Goal: Information Seeking & Learning: Learn about a topic

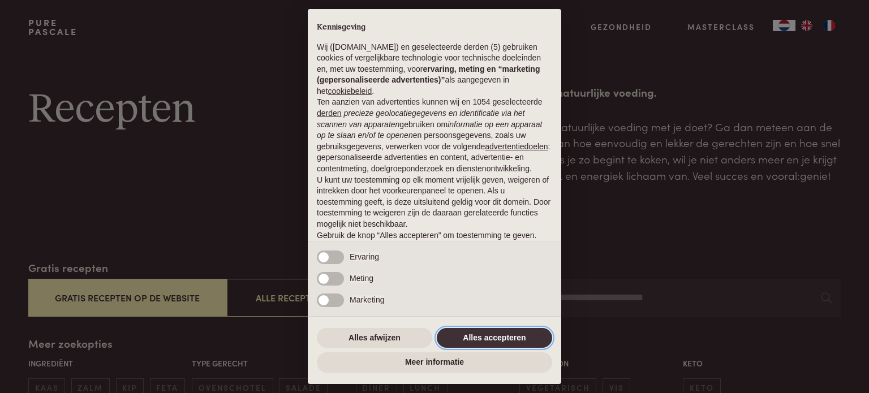
click at [510, 339] on button "Alles accepteren" at bounding box center [494, 338] width 115 height 20
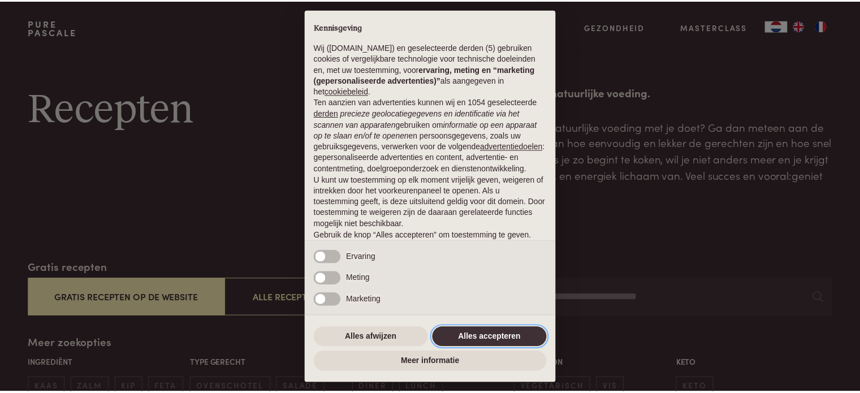
scroll to position [61, 0]
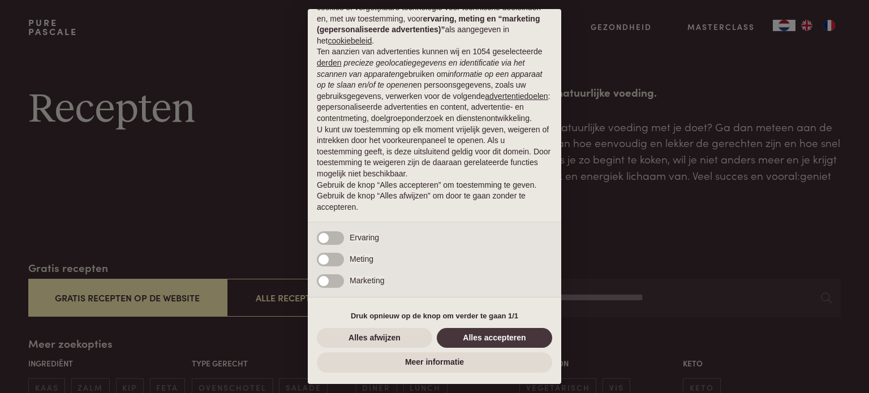
click at [526, 326] on div "Alles afwijzen Alles accepteren" at bounding box center [434, 338] width 235 height 25
click at [531, 331] on button "Alles accepteren" at bounding box center [494, 338] width 115 height 20
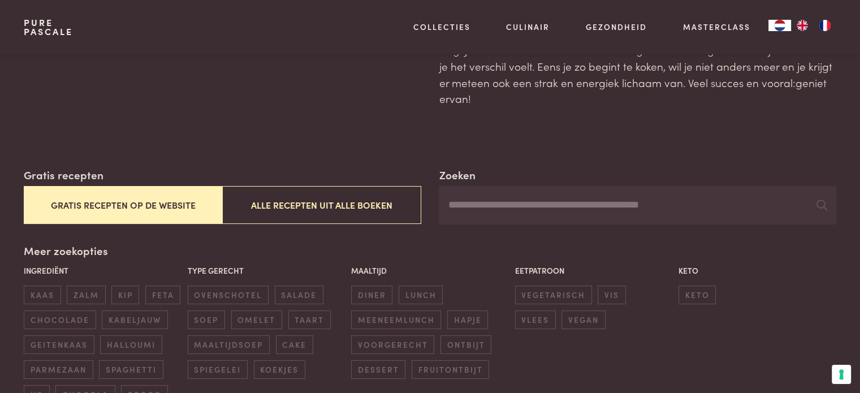
scroll to position [113, 0]
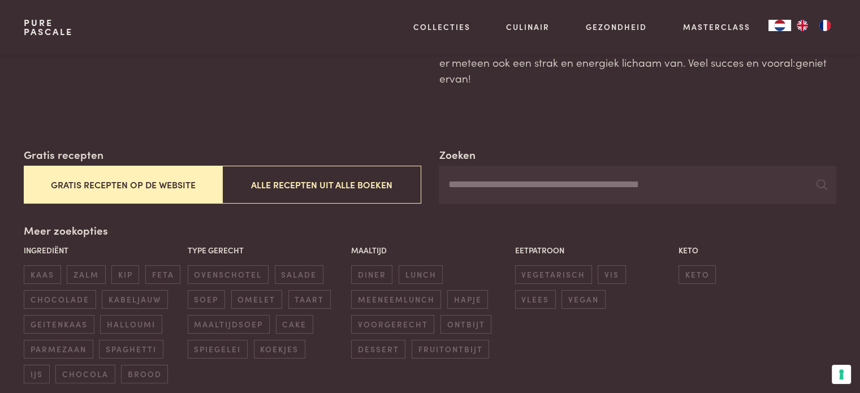
click at [588, 174] on input "Zoeken" at bounding box center [637, 185] width 397 height 38
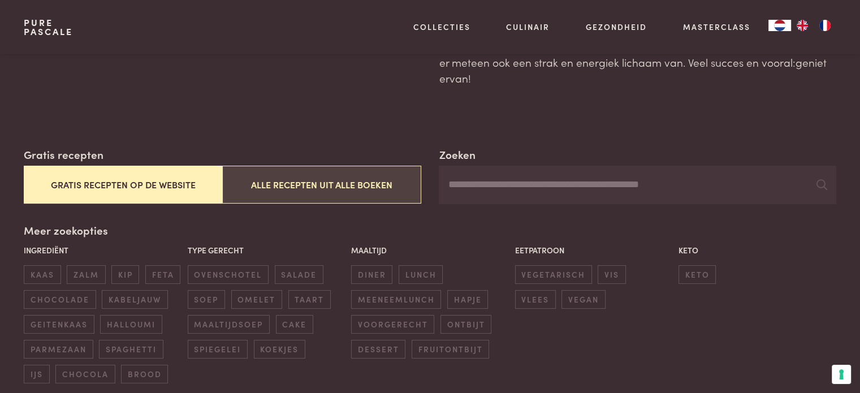
click at [356, 183] on button "Alle recepten uit alle boeken" at bounding box center [321, 185] width 199 height 38
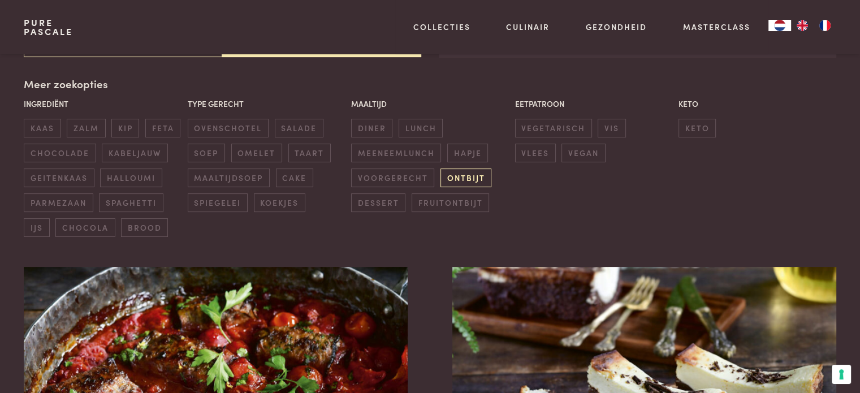
scroll to position [147, 0]
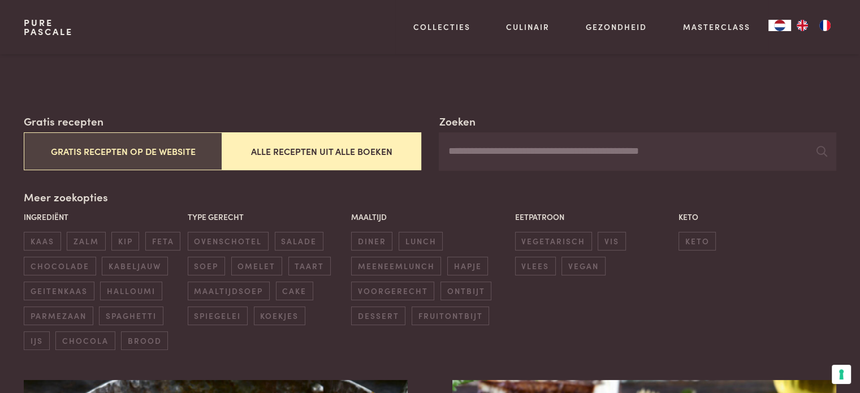
click at [174, 135] on button "Gratis recepten op de website" at bounding box center [123, 151] width 199 height 38
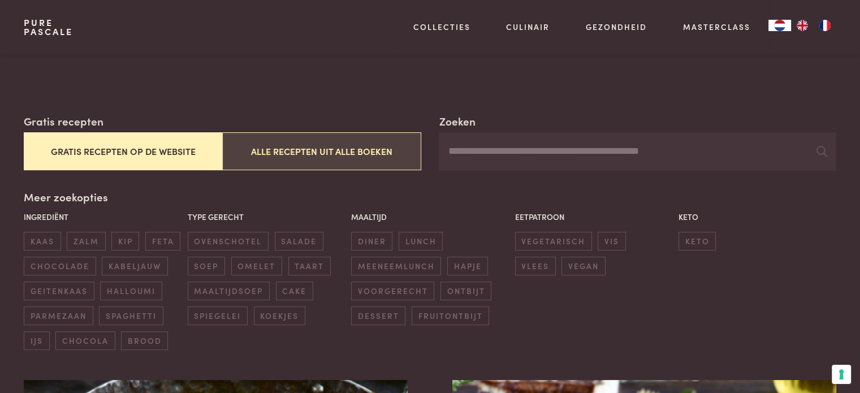
click at [360, 147] on button "Alle recepten uit alle boeken" at bounding box center [321, 151] width 199 height 38
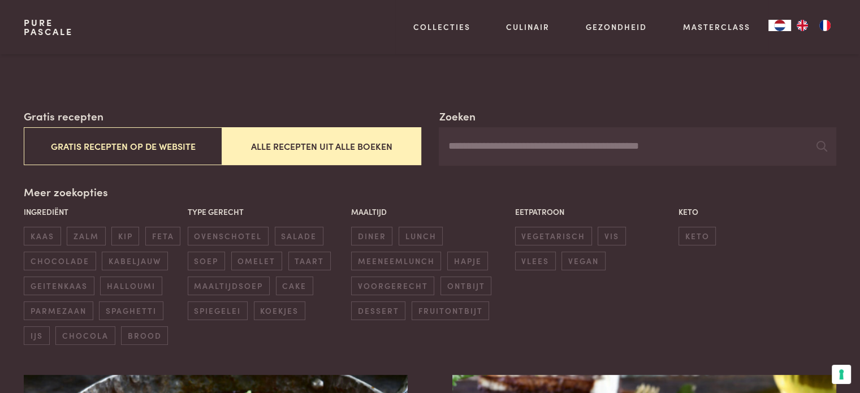
scroll to position [147, 0]
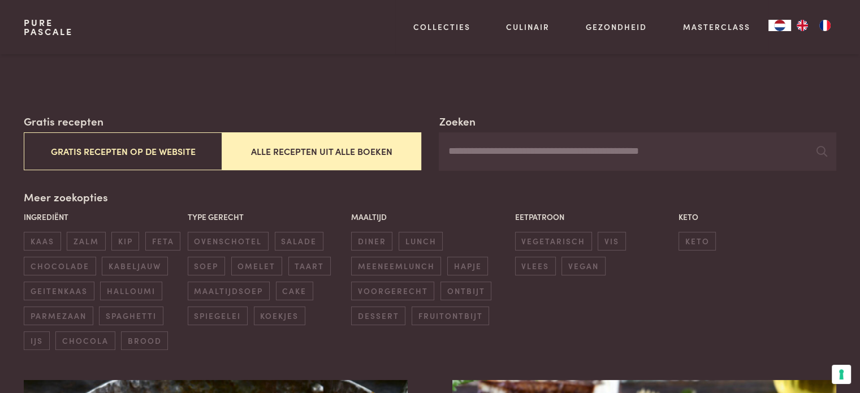
click at [570, 144] on input "Zoeken" at bounding box center [637, 151] width 397 height 38
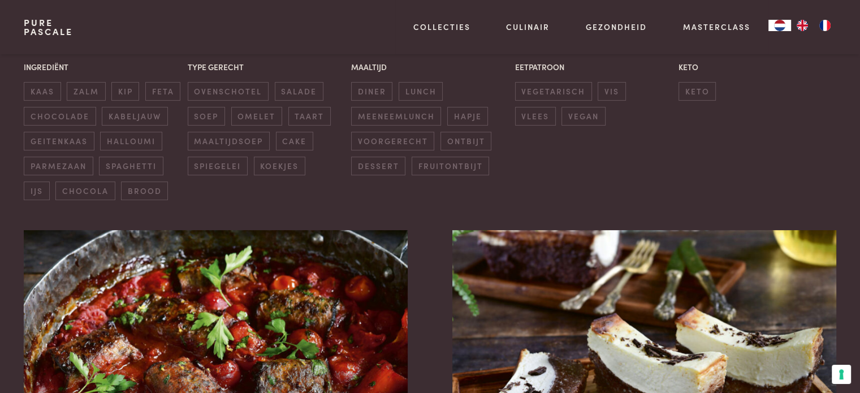
scroll to position [90, 0]
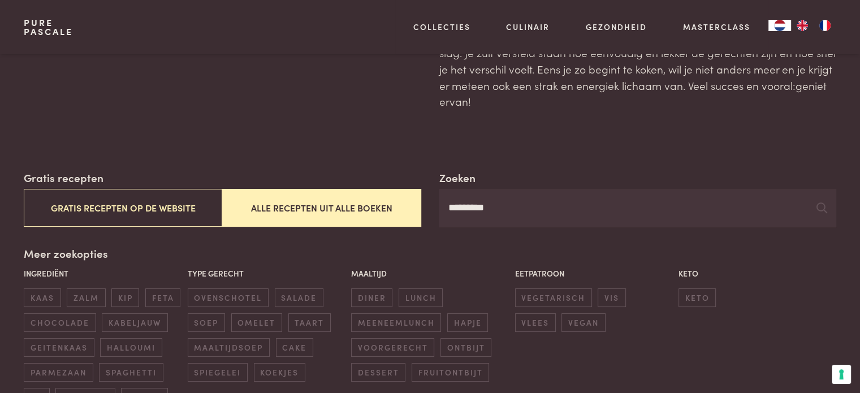
type input "*********"
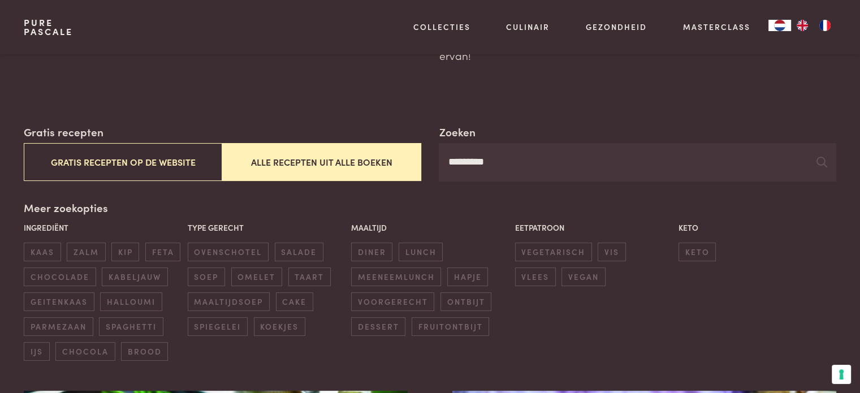
scroll to position [203, 0]
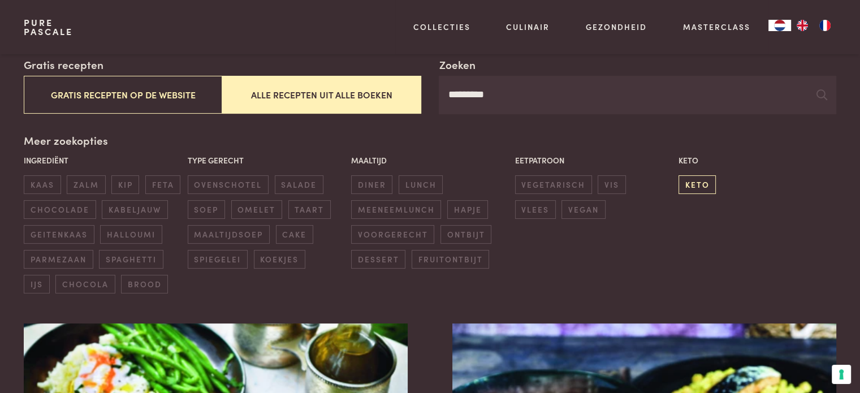
click at [697, 180] on span "keto" at bounding box center [697, 184] width 37 height 19
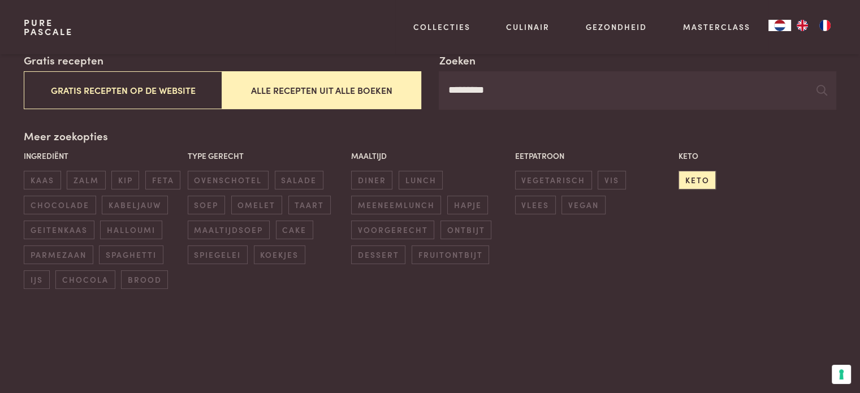
scroll to position [147, 0]
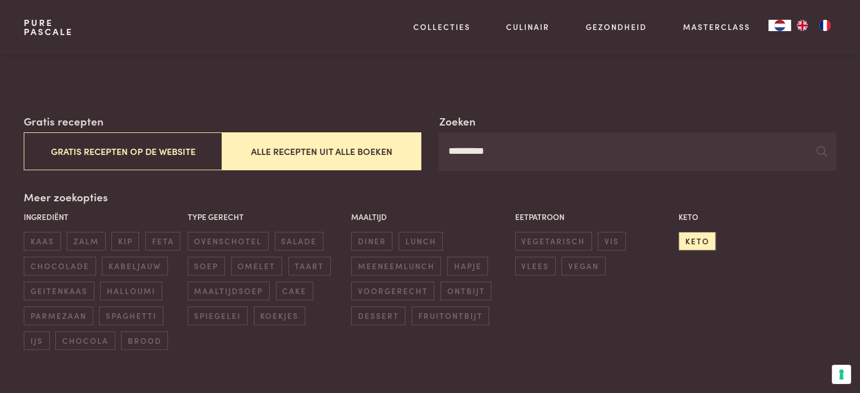
drag, startPoint x: 348, startPoint y: 176, endPoint x: 330, endPoint y: 173, distance: 18.4
click at [334, 174] on div "Zoeken ********* Gratis recepten Gratis recepten op de website Alle recepten ui…" at bounding box center [430, 231] width 812 height 237
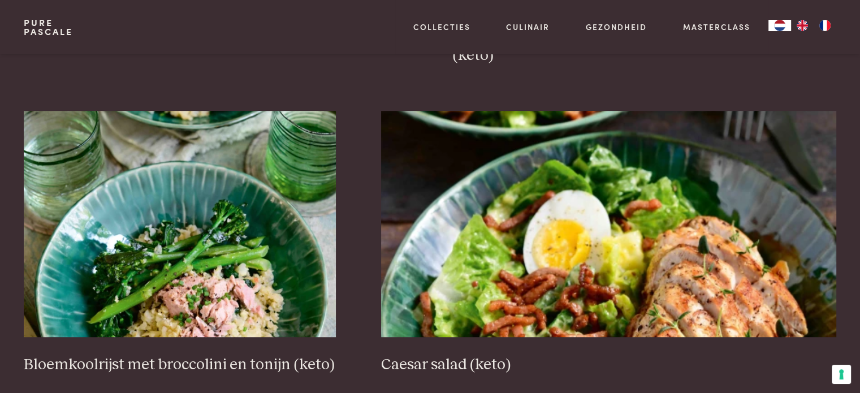
scroll to position [769, 0]
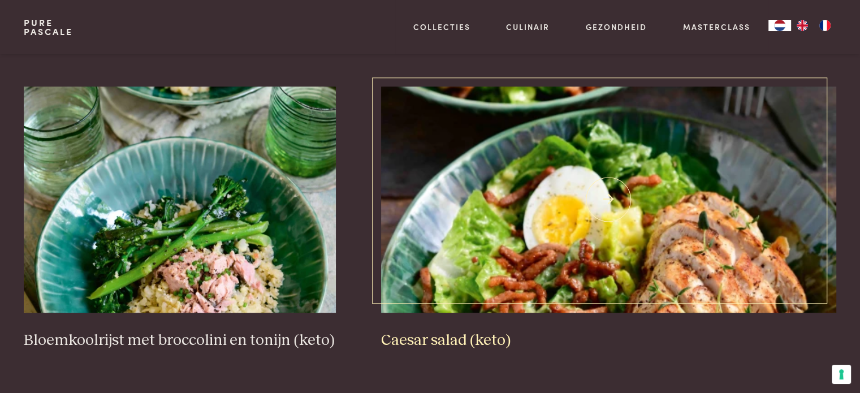
click at [570, 251] on img at bounding box center [608, 200] width 455 height 226
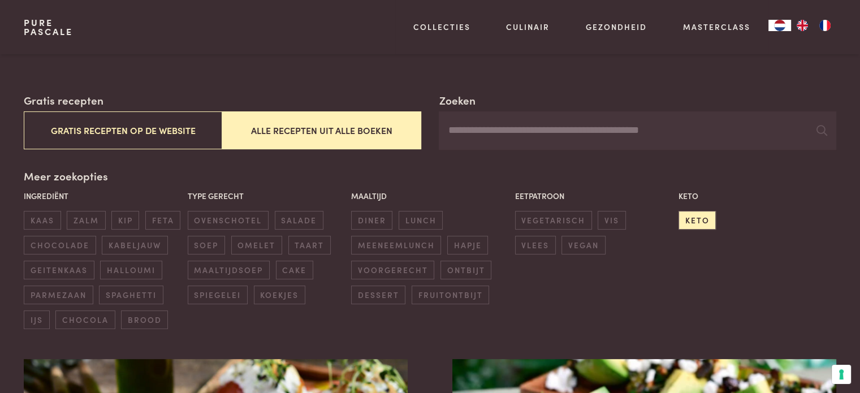
scroll to position [170, 0]
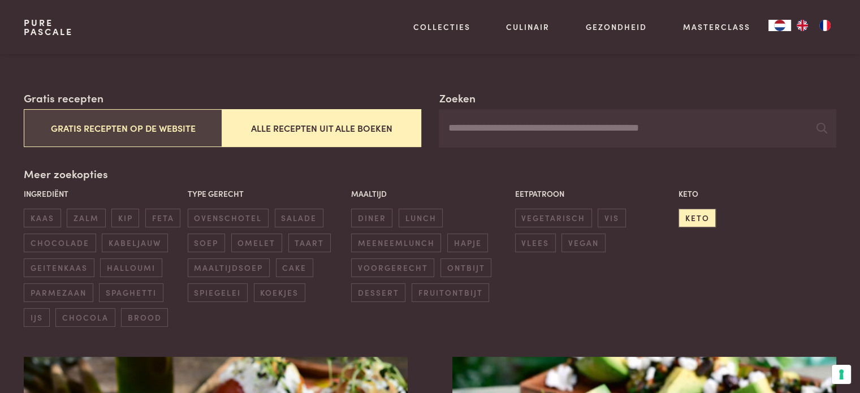
drag, startPoint x: 170, startPoint y: 131, endPoint x: 179, endPoint y: 132, distance: 9.1
click at [170, 131] on button "Gratis recepten op de website" at bounding box center [123, 128] width 199 height 38
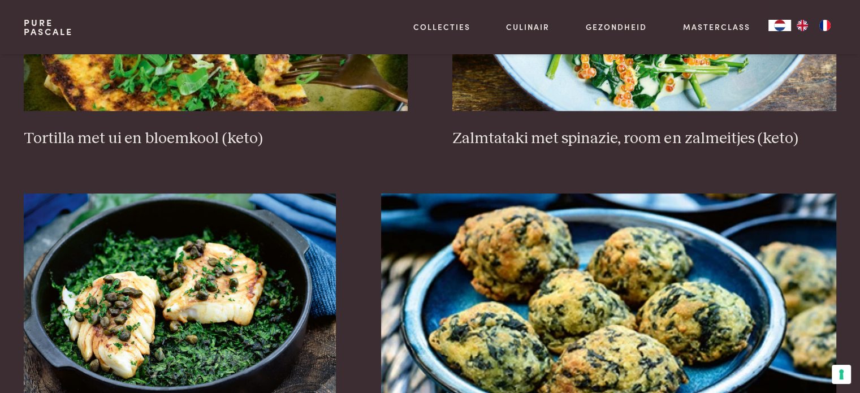
scroll to position [1730, 0]
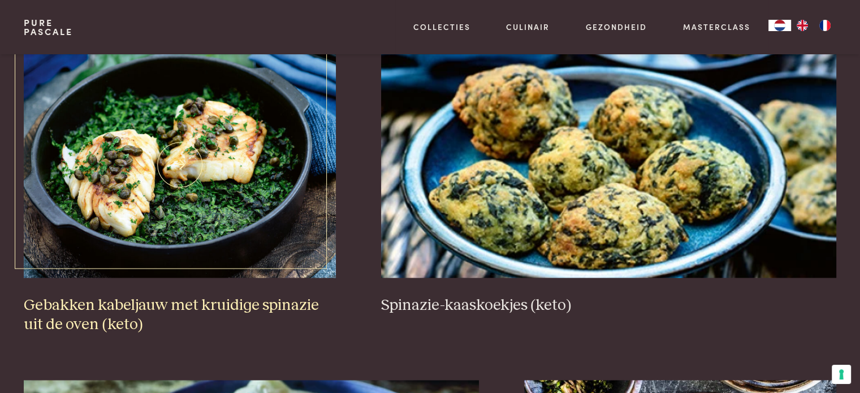
click at [160, 229] on img at bounding box center [180, 164] width 312 height 226
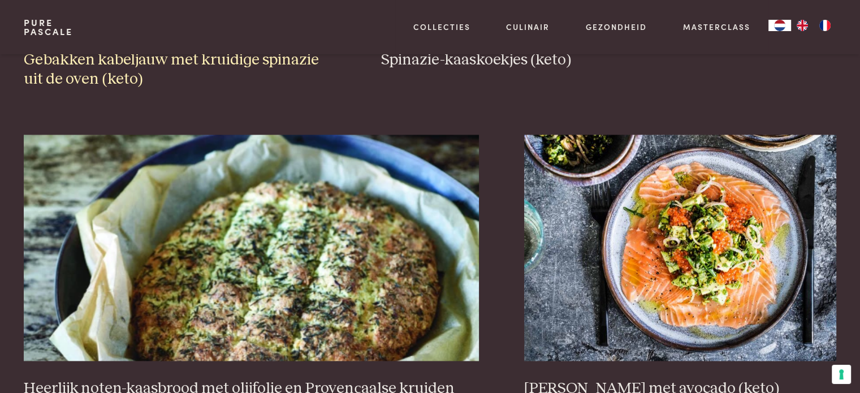
scroll to position [2070, 0]
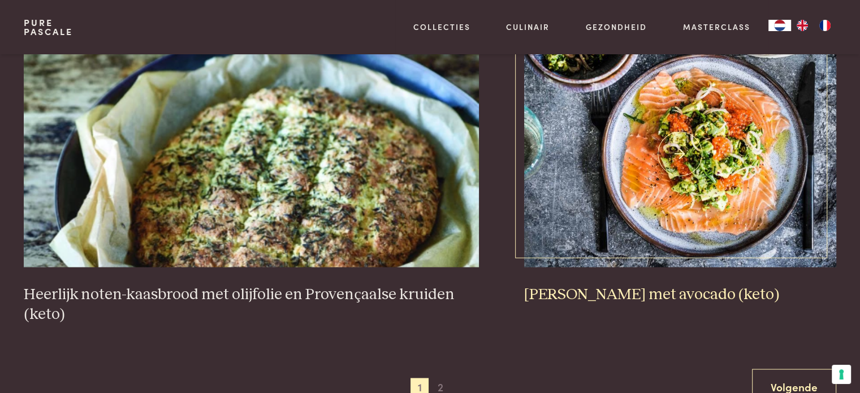
click at [746, 192] on img at bounding box center [680, 154] width 312 height 226
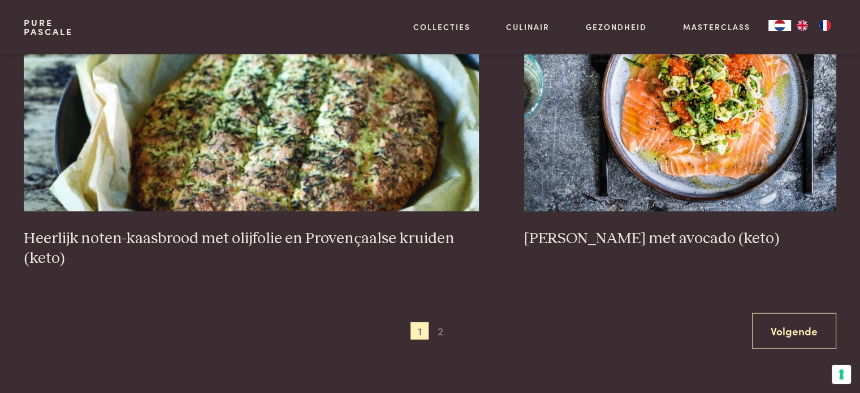
scroll to position [2126, 0]
click at [439, 329] on span "2" at bounding box center [441, 330] width 18 height 18
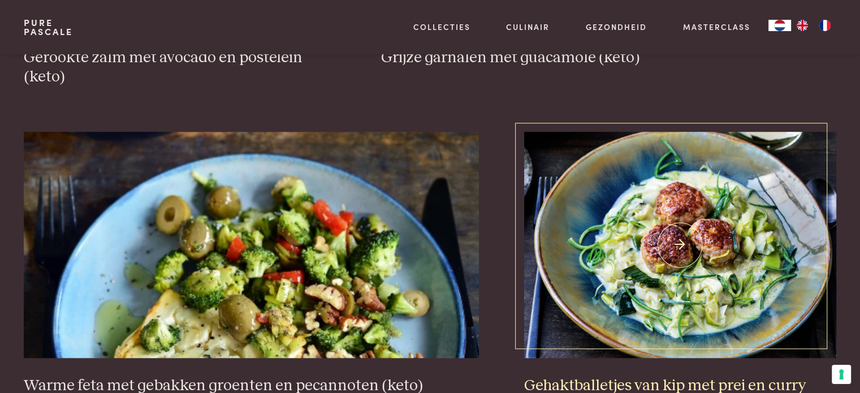
scroll to position [1165, 0]
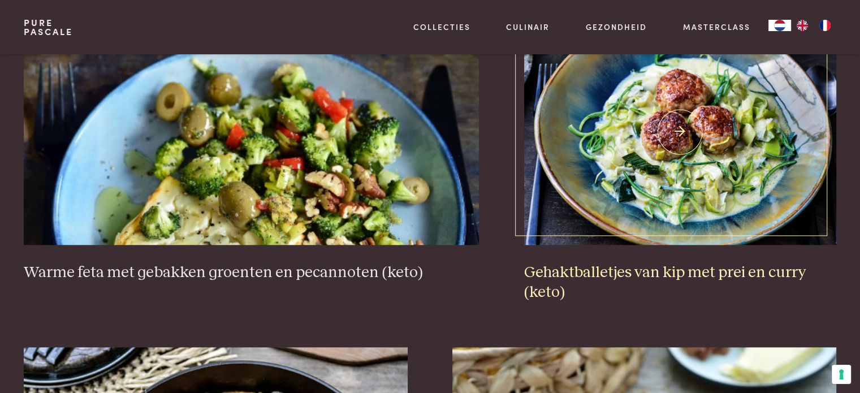
click at [661, 175] on img at bounding box center [680, 132] width 312 height 226
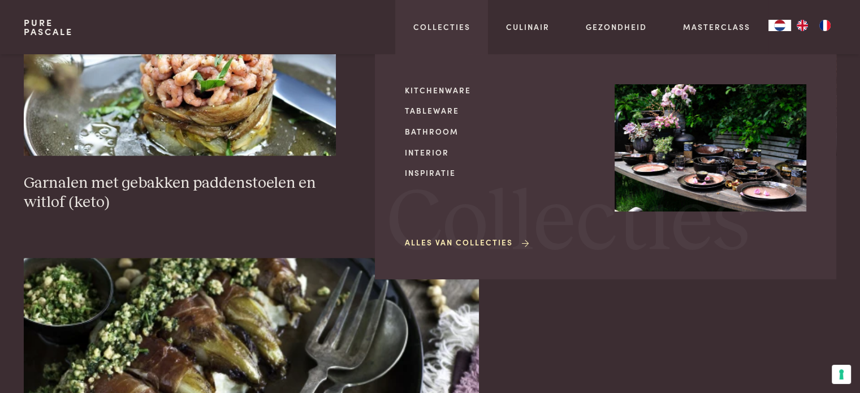
scroll to position [1730, 0]
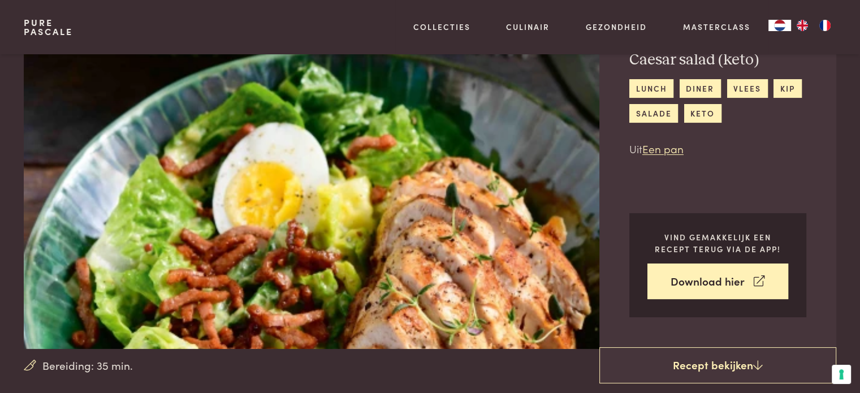
scroll to position [113, 0]
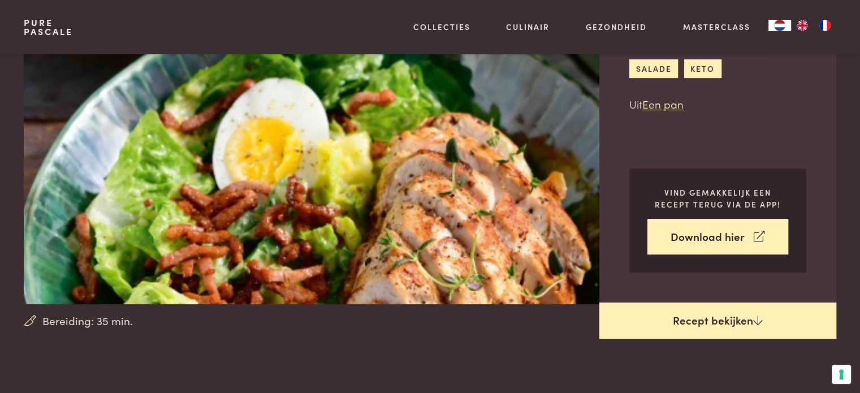
click at [718, 320] on link "Recept bekijken" at bounding box center [718, 321] width 237 height 36
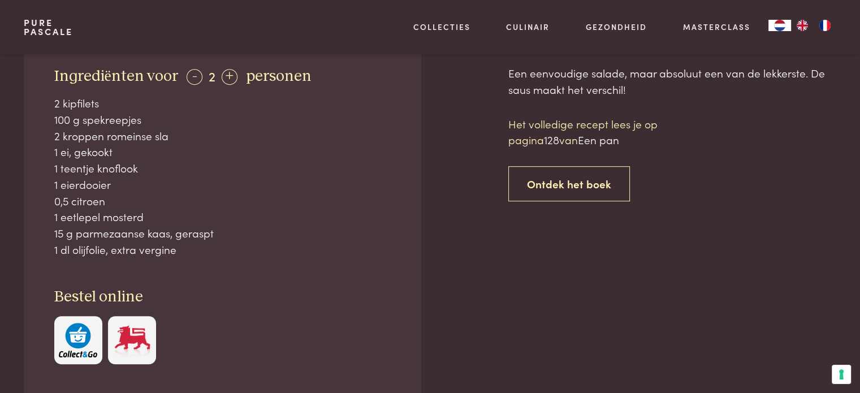
scroll to position [455, 0]
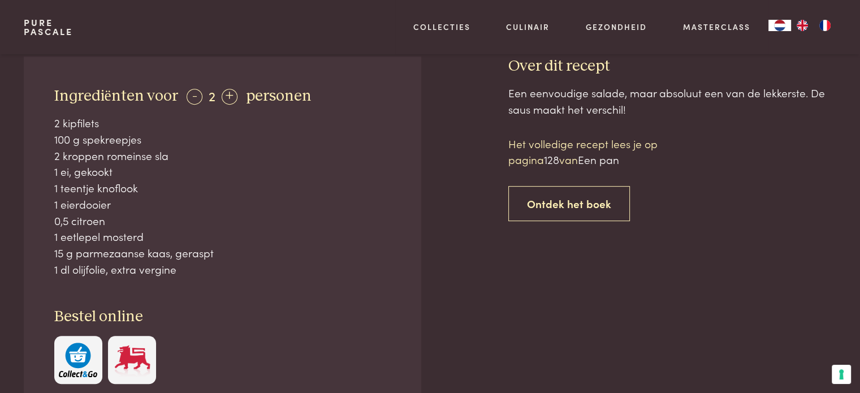
click at [491, 313] on div "Ingrediënten voor - 2 + personen 2 kipfilets 100 g spekreepjes 2 kroppen romein…" at bounding box center [430, 274] width 812 height 434
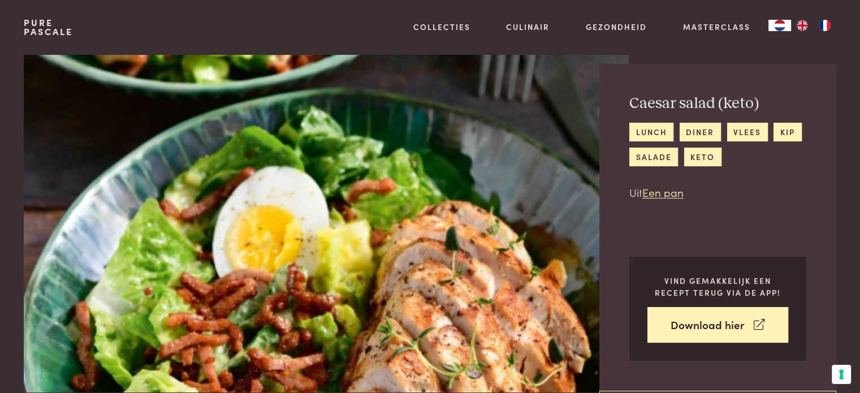
scroll to position [0, 0]
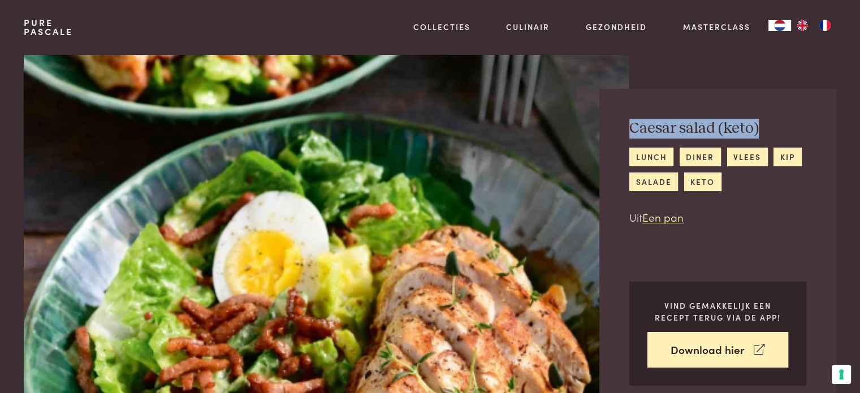
drag, startPoint x: 631, startPoint y: 128, endPoint x: 796, endPoint y: 128, distance: 165.2
click at [796, 128] on h2 "Caesar salad (keto)" at bounding box center [718, 129] width 177 height 20
copy h2 "Caesar salad (keto)"
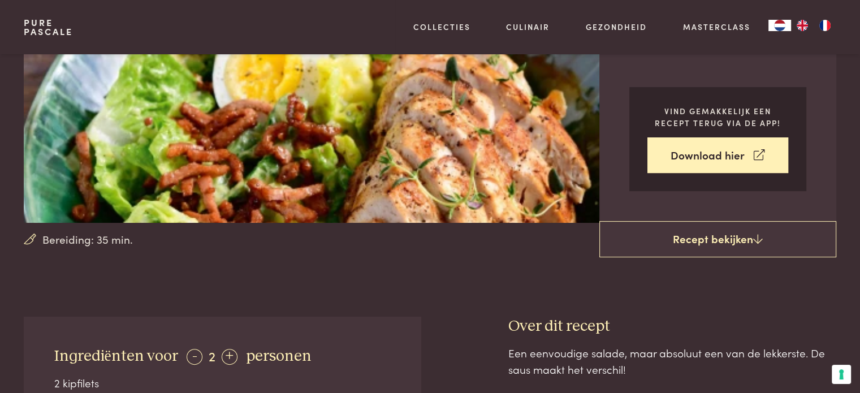
scroll to position [113, 0]
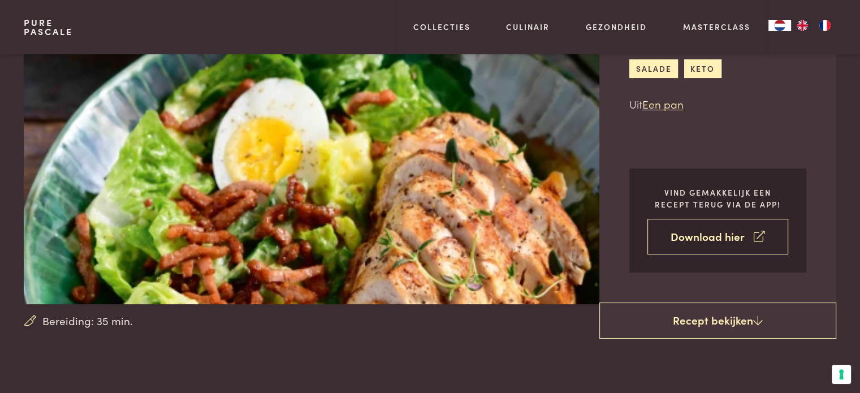
click at [717, 242] on link "Download hier" at bounding box center [718, 237] width 141 height 36
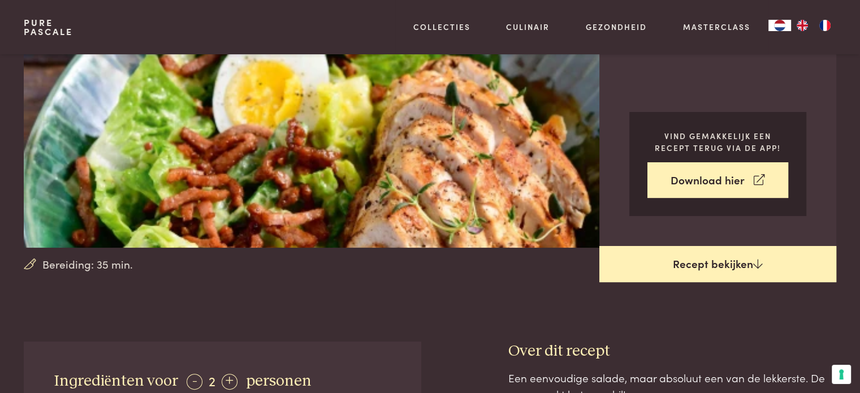
click at [730, 268] on link "Recept bekijken" at bounding box center [718, 264] width 237 height 36
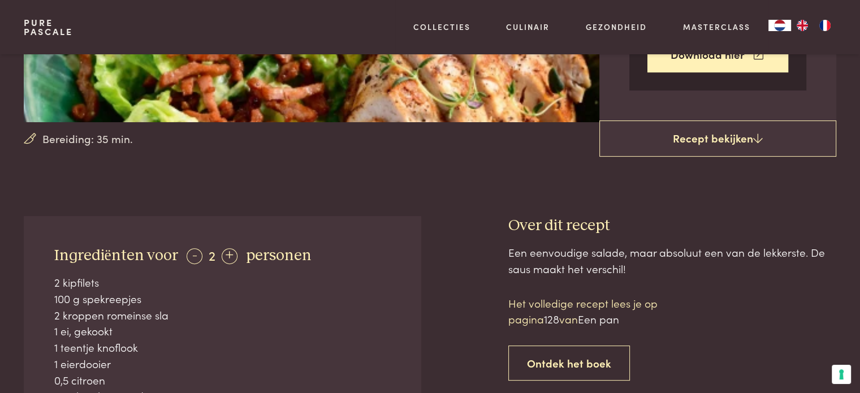
scroll to position [283, 0]
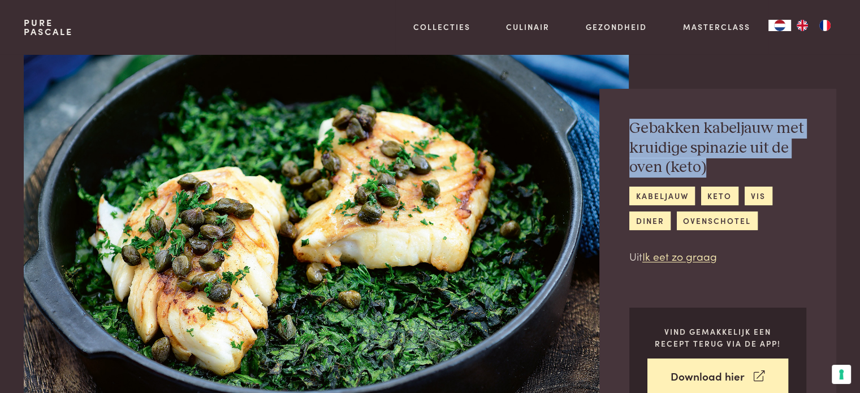
drag, startPoint x: 633, startPoint y: 127, endPoint x: 710, endPoint y: 163, distance: 85.8
click at [710, 163] on h2 "Gebakken kabeljauw met kruidige spinazie uit de oven (keto)" at bounding box center [718, 148] width 177 height 59
copy h2 "Gebakken kabeljauw met kruidige spinazie uit de oven (keto)"
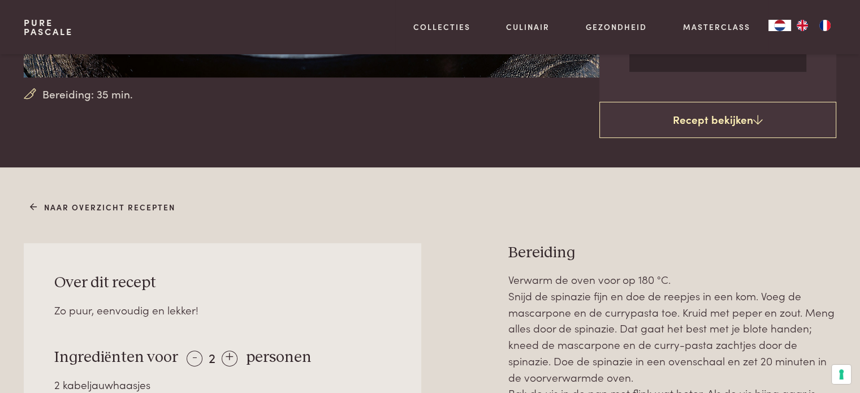
scroll to position [339, 0]
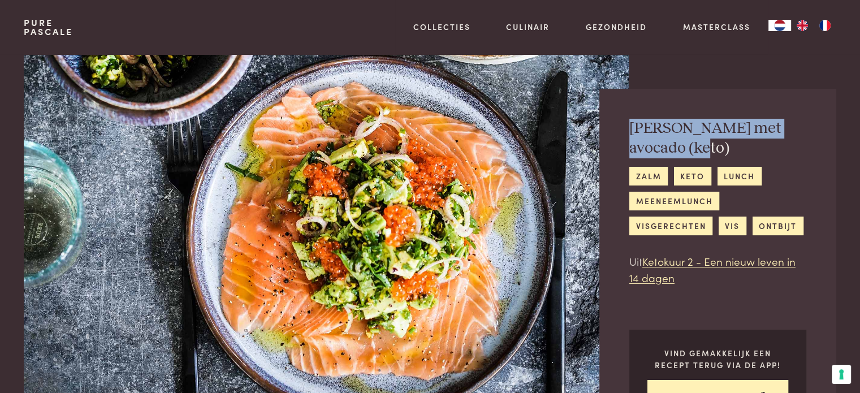
drag, startPoint x: 632, startPoint y: 127, endPoint x: 674, endPoint y: 148, distance: 46.8
click at [674, 148] on h2 "[PERSON_NAME] met avocado (keto)" at bounding box center [718, 138] width 177 height 39
copy h2 "[PERSON_NAME] met avocado (keto)"
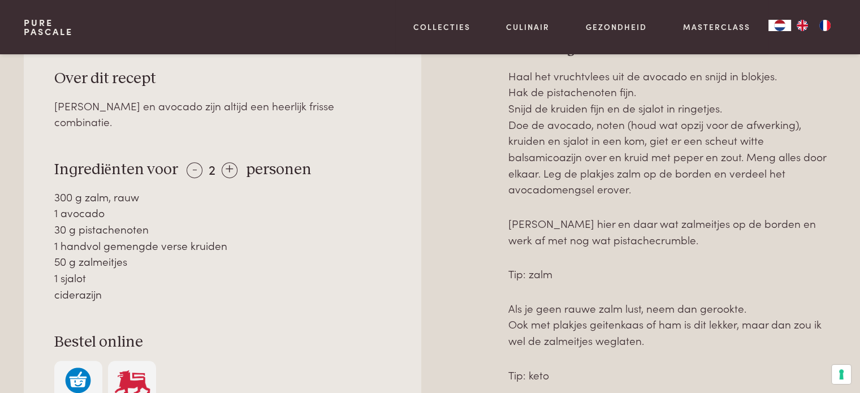
scroll to position [57, 0]
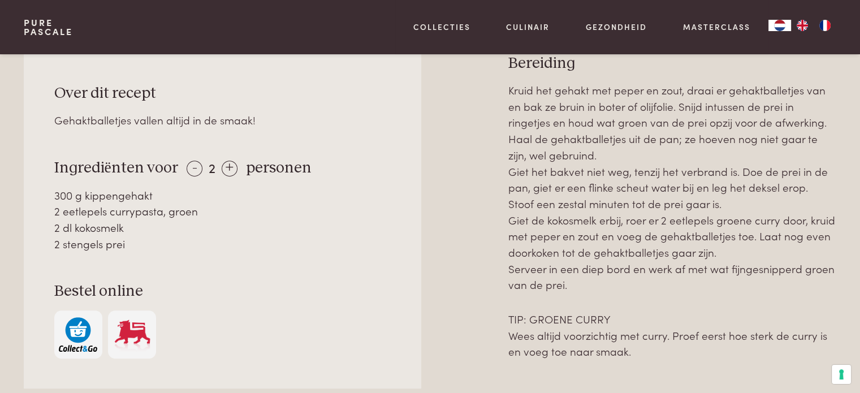
scroll to position [509, 0]
